Goal: Transaction & Acquisition: Obtain resource

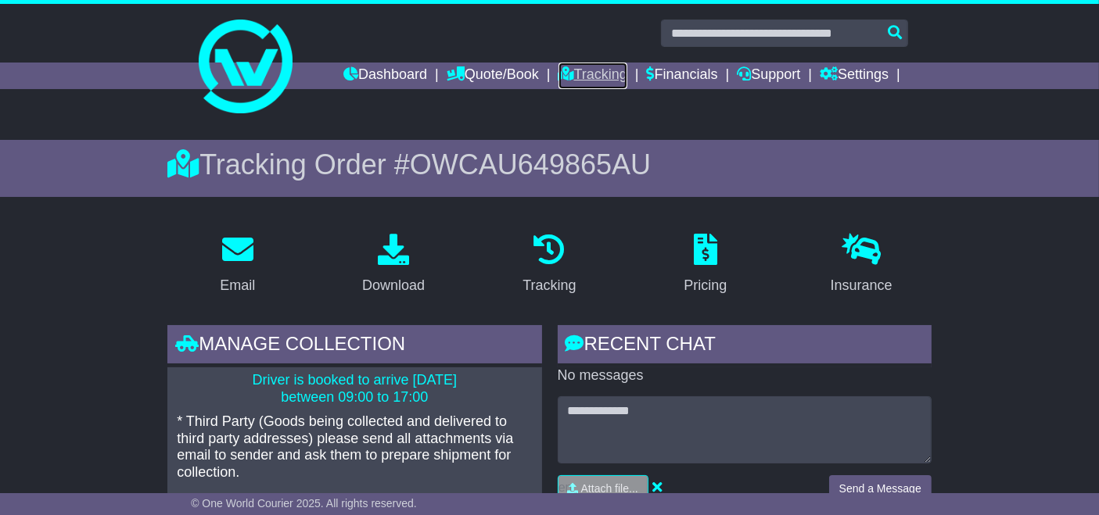
click at [600, 81] on link "Tracking" at bounding box center [592, 76] width 69 height 27
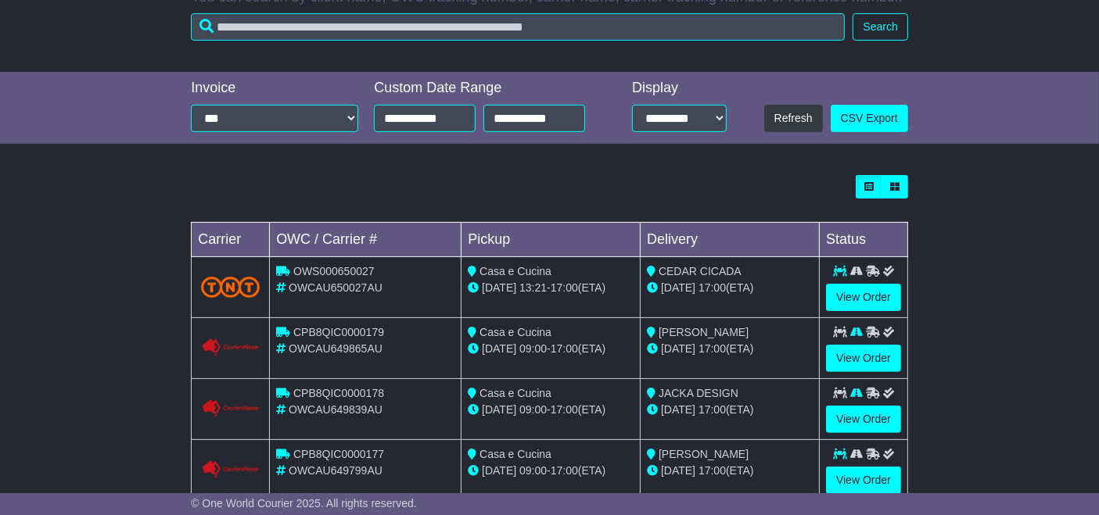
scroll to position [470, 0]
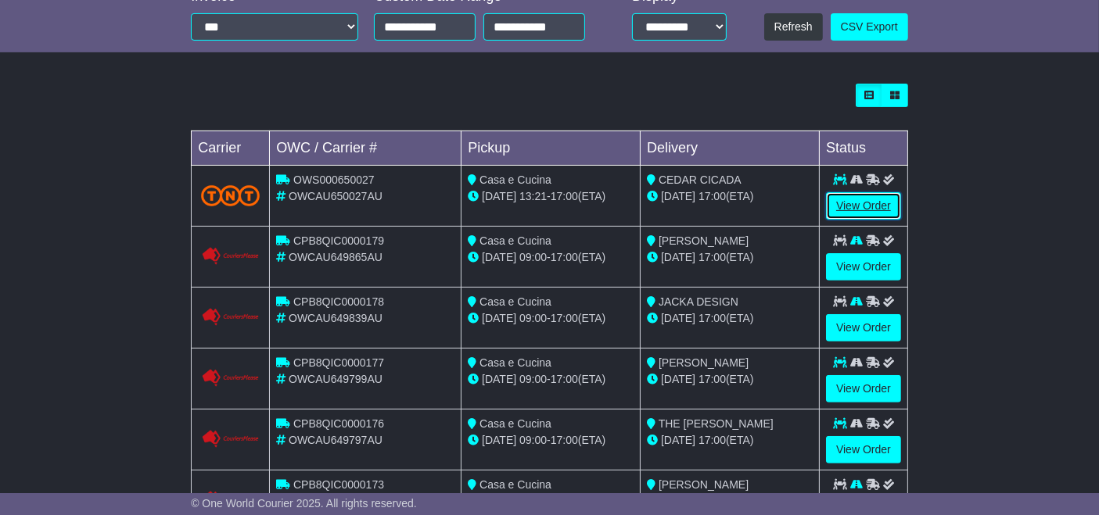
click at [865, 215] on link "View Order" at bounding box center [863, 205] width 75 height 27
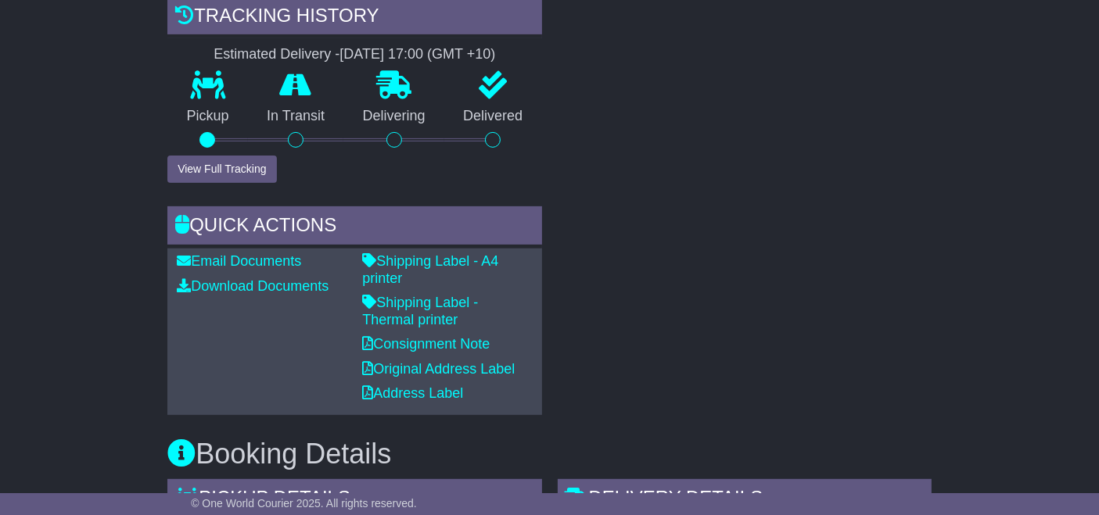
scroll to position [558, 0]
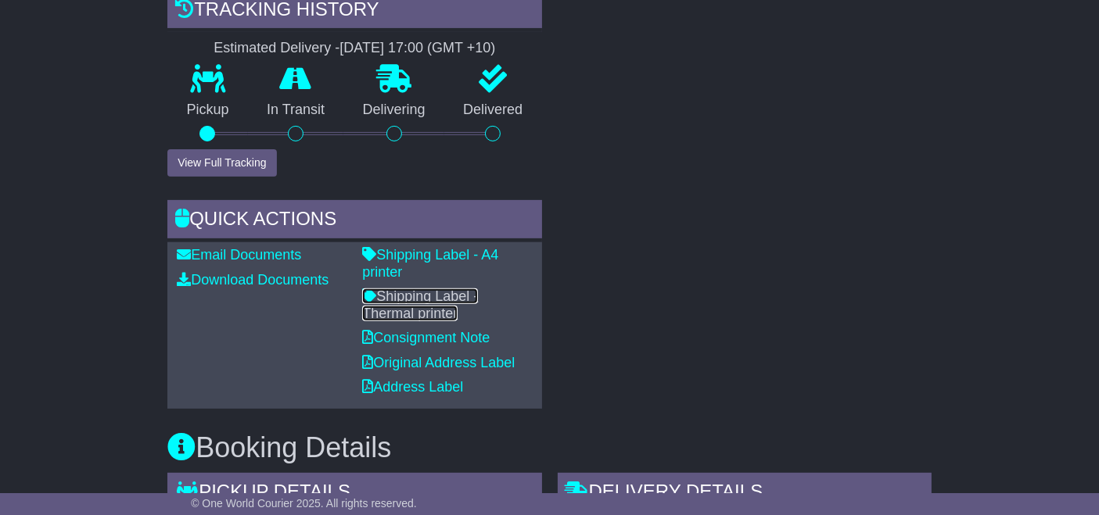
click at [430, 289] on link "Shipping Label - Thermal printer" at bounding box center [420, 305] width 116 height 33
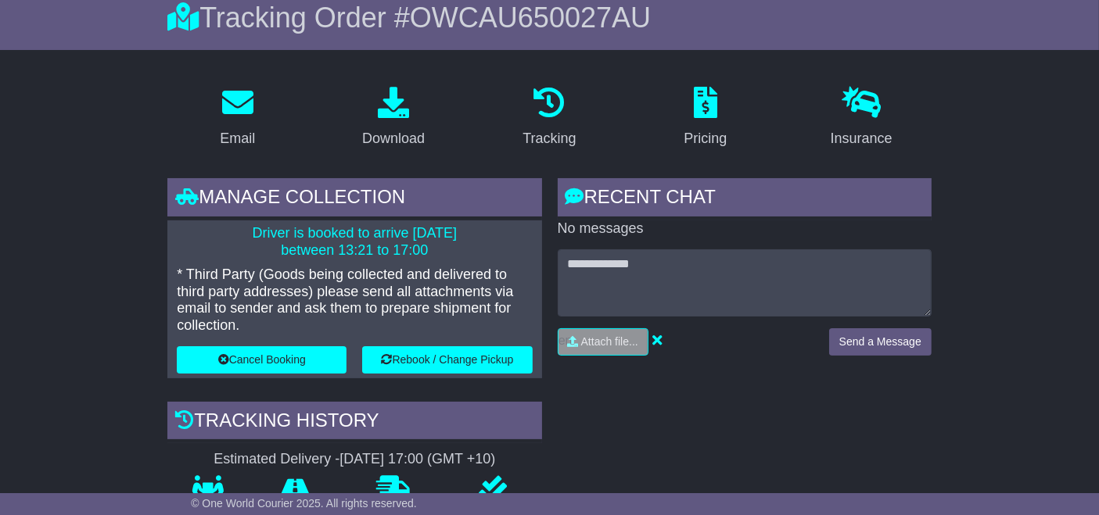
scroll to position [0, 0]
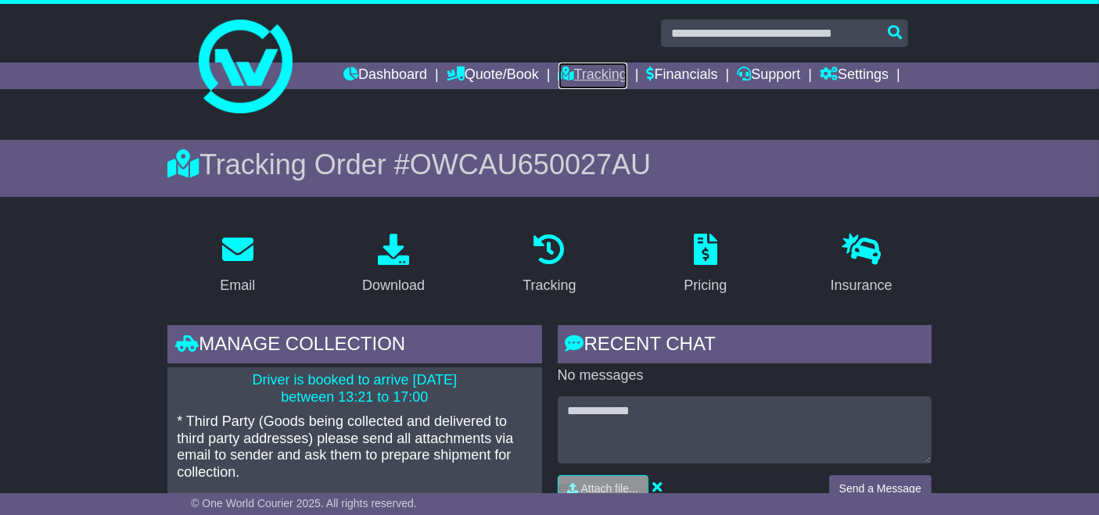
click at [598, 69] on link "Tracking" at bounding box center [592, 76] width 69 height 27
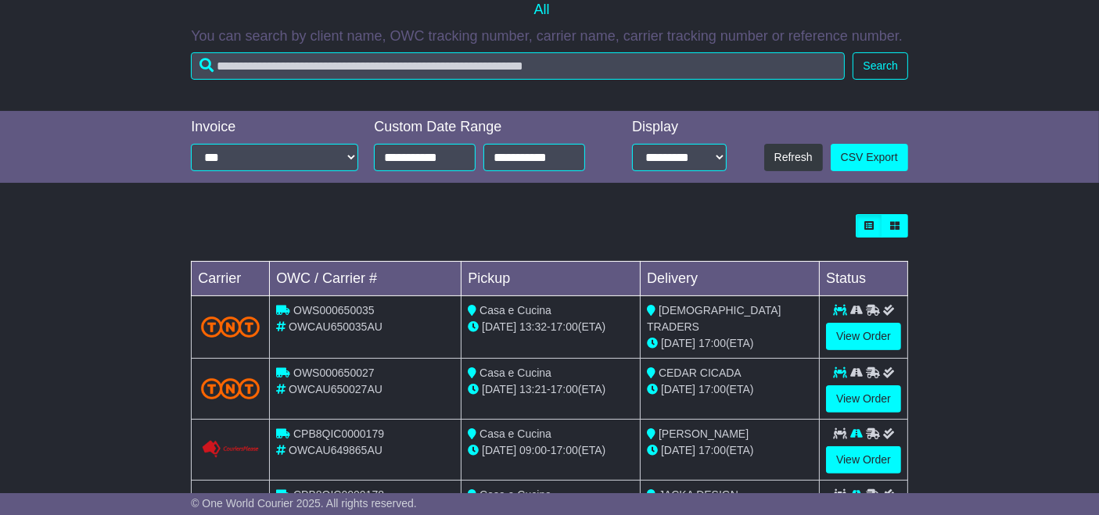
scroll to position [341, 0]
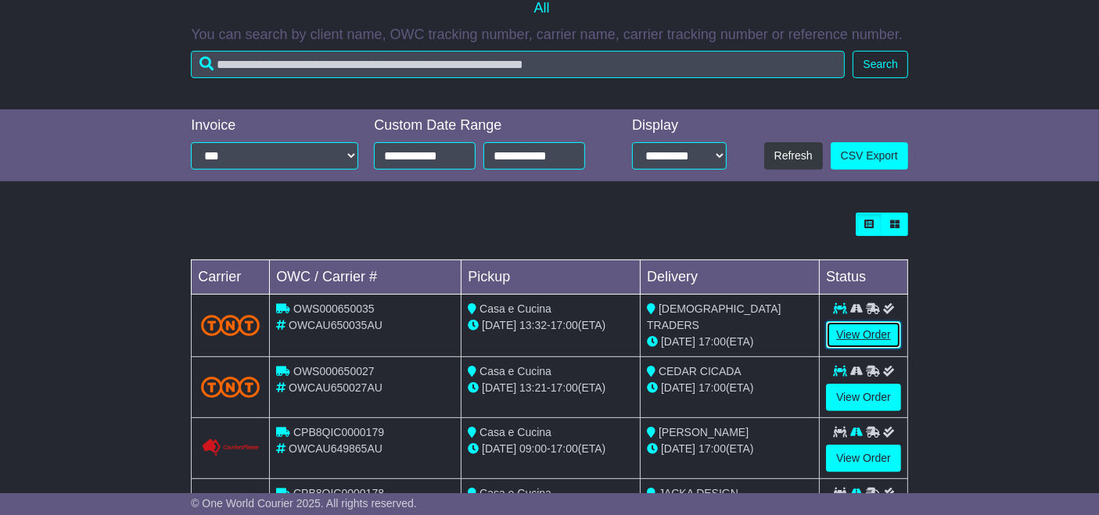
click at [854, 328] on link "View Order" at bounding box center [863, 334] width 75 height 27
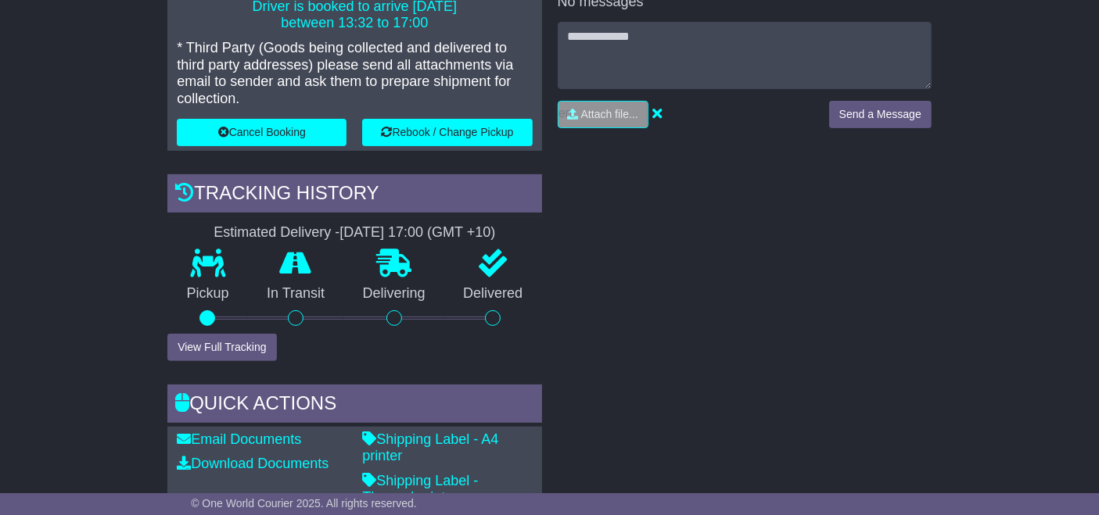
scroll to position [433, 0]
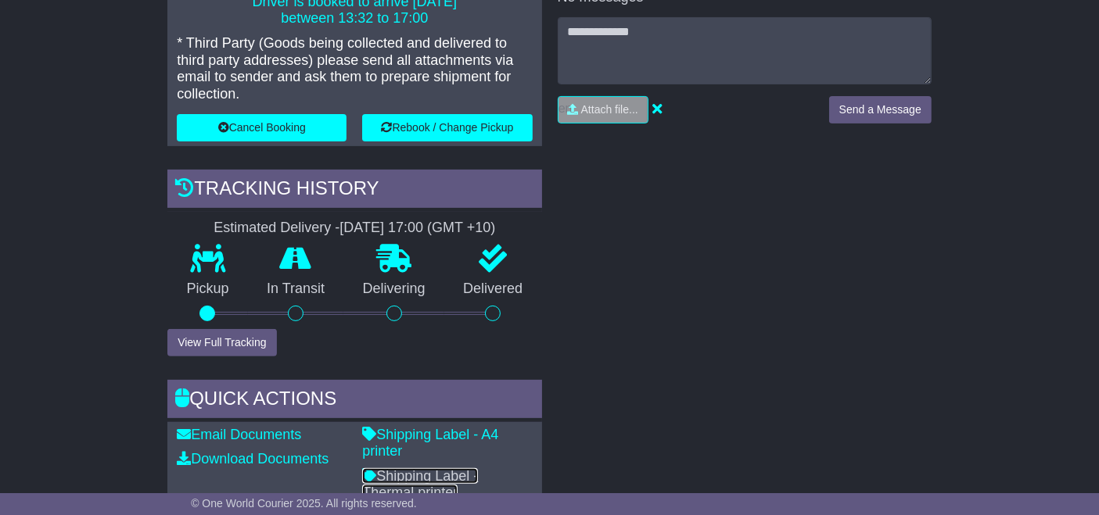
click at [447, 468] on link "Shipping Label - Thermal printer" at bounding box center [420, 484] width 116 height 33
